Goal: Navigation & Orientation: Find specific page/section

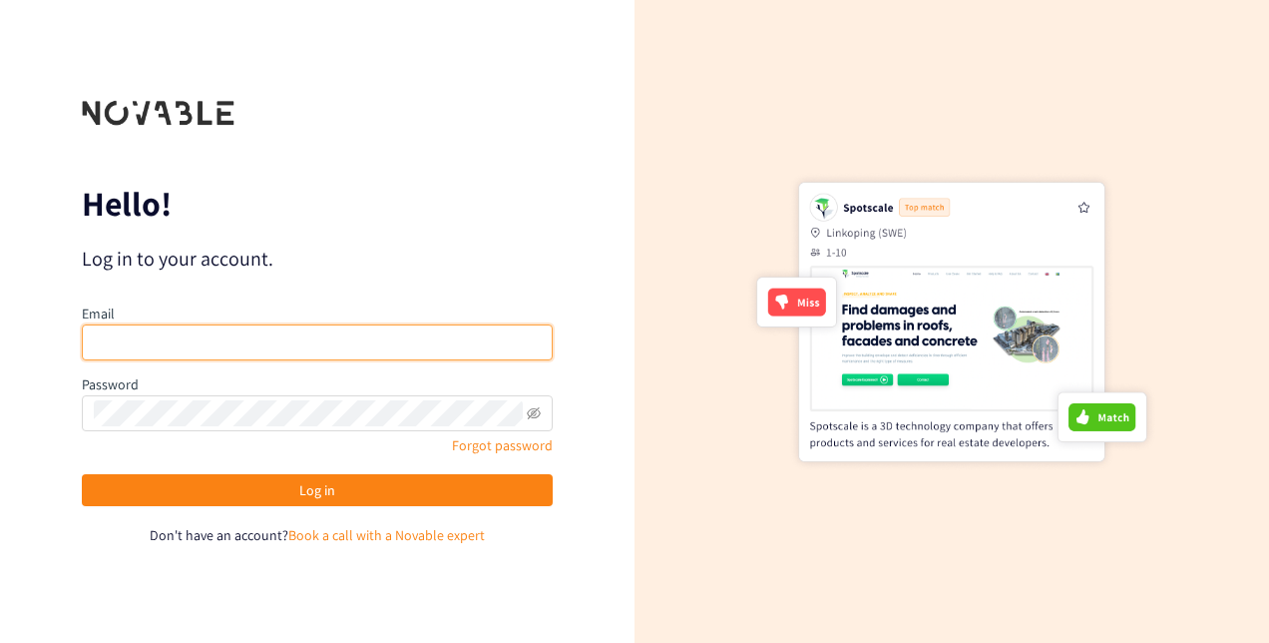
click at [229, 343] on input "email" at bounding box center [317, 342] width 471 height 36
type input "[PERSON_NAME][EMAIL_ADDRESS][DOMAIN_NAME]"
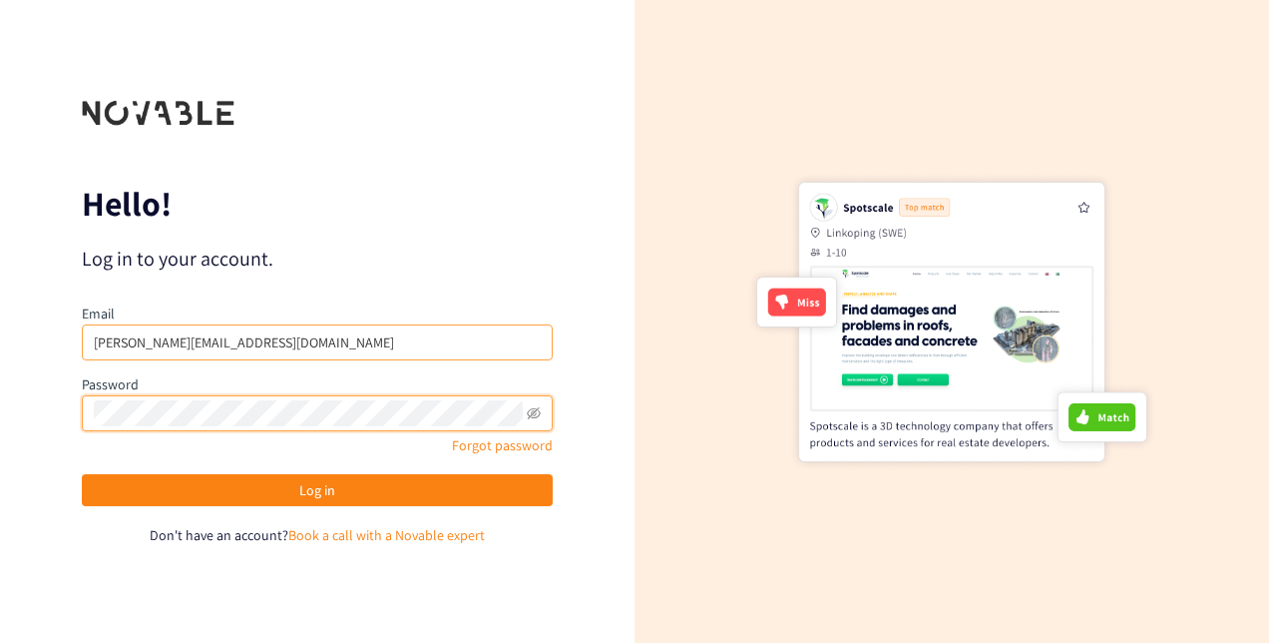
click at [82, 474] on button "Log in" at bounding box center [317, 490] width 471 height 32
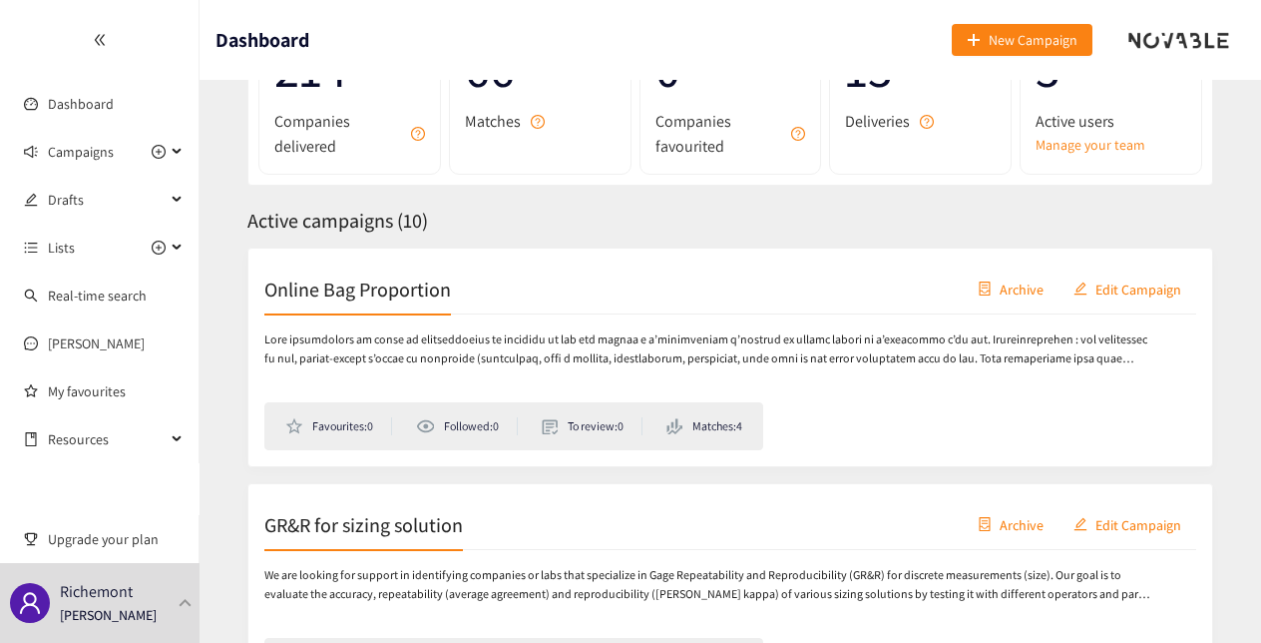
scroll to position [187, 0]
